Goal: Navigation & Orientation: Find specific page/section

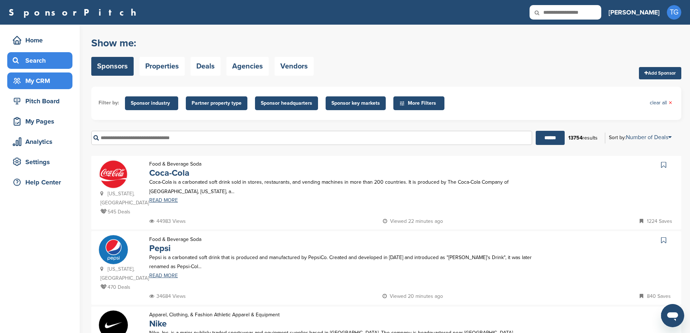
click at [45, 85] on div "My CRM" at bounding box center [42, 80] width 62 height 13
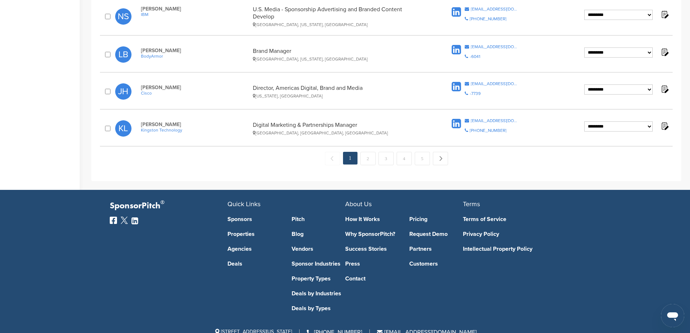
scroll to position [774, 0]
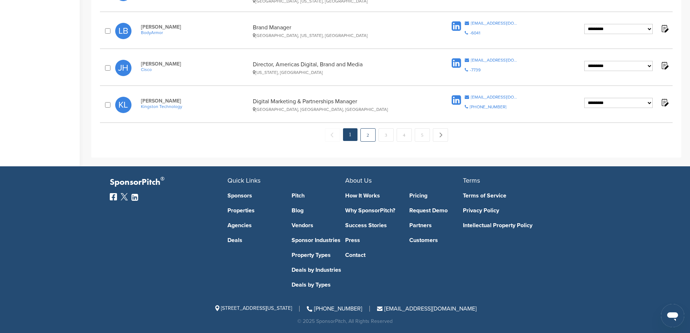
click at [368, 135] on link "2" at bounding box center [367, 134] width 15 height 13
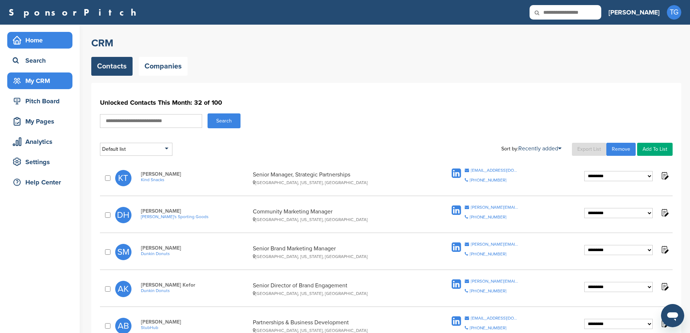
click at [34, 39] on div "Home" at bounding box center [42, 40] width 62 height 13
